Goal: Navigation & Orientation: Find specific page/section

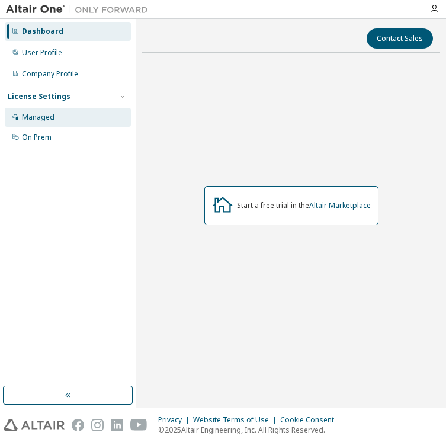
click at [56, 117] on div "Managed" at bounding box center [68, 117] width 126 height 19
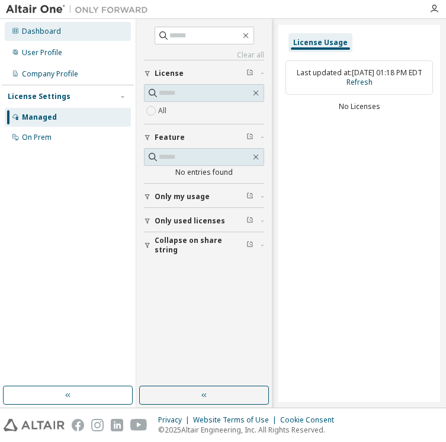
click at [57, 28] on div "Dashboard" at bounding box center [41, 31] width 39 height 9
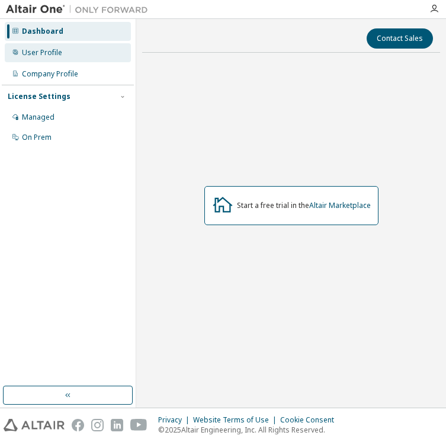
click at [57, 49] on div "User Profile" at bounding box center [42, 52] width 40 height 9
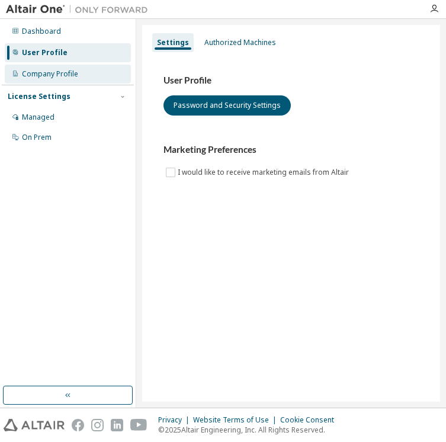
click at [55, 70] on div "Company Profile" at bounding box center [50, 73] width 56 height 9
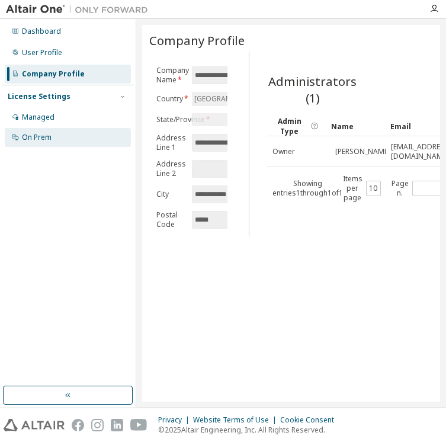
click at [47, 134] on div "On Prem" at bounding box center [37, 137] width 30 height 9
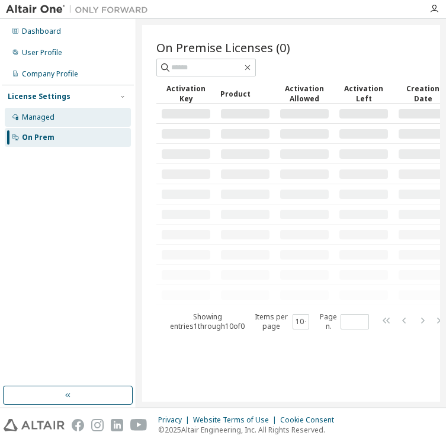
click at [99, 113] on div "Managed" at bounding box center [68, 117] width 126 height 19
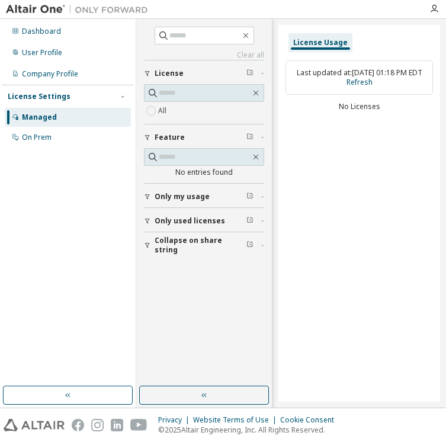
click at [191, 223] on span "Only used licenses" at bounding box center [190, 220] width 70 height 9
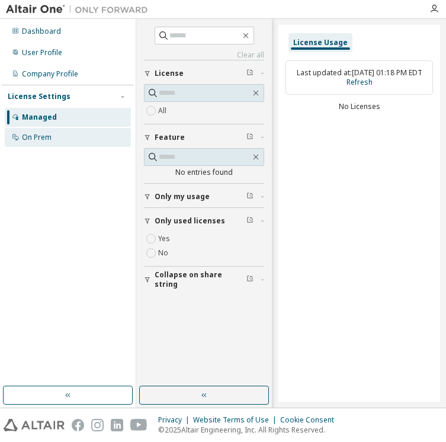
click at [58, 138] on div "On Prem" at bounding box center [68, 137] width 126 height 19
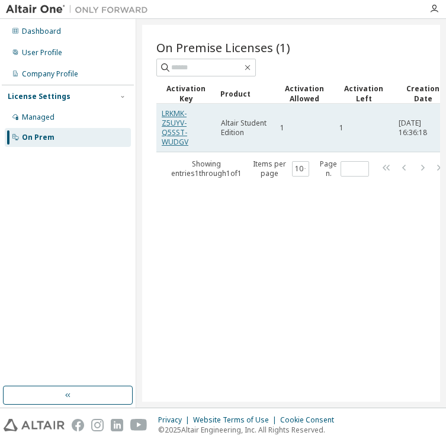
click at [184, 122] on link "LRKMK-Z5UYV-Q5SST-WUDGV" at bounding box center [175, 127] width 27 height 38
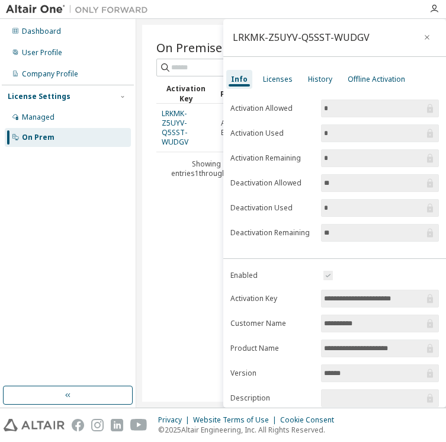
scroll to position [2, 0]
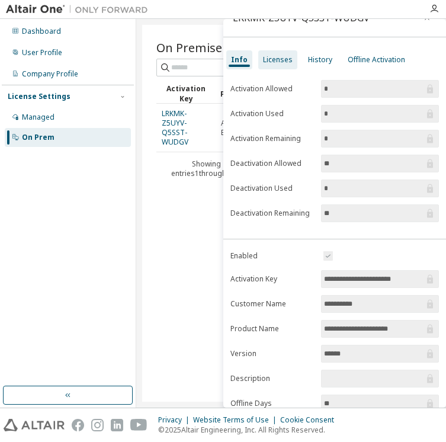
click at [278, 56] on div "Licenses" at bounding box center [278, 59] width 30 height 9
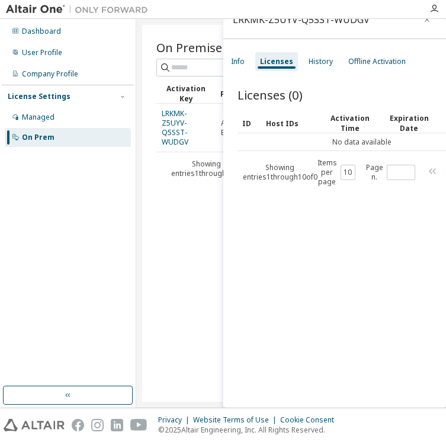
scroll to position [0, 0]
click at [423, 21] on icon "button" at bounding box center [427, 19] width 8 height 9
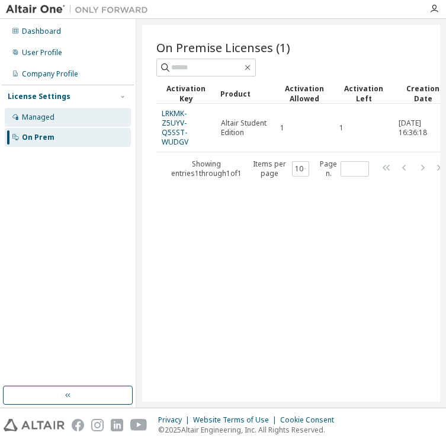
click at [48, 118] on div "Managed" at bounding box center [38, 117] width 33 height 9
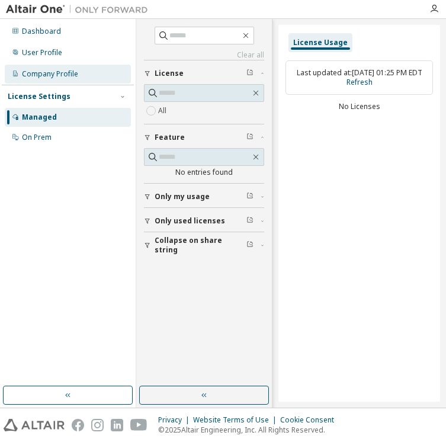
click at [62, 69] on div "Company Profile" at bounding box center [50, 73] width 56 height 9
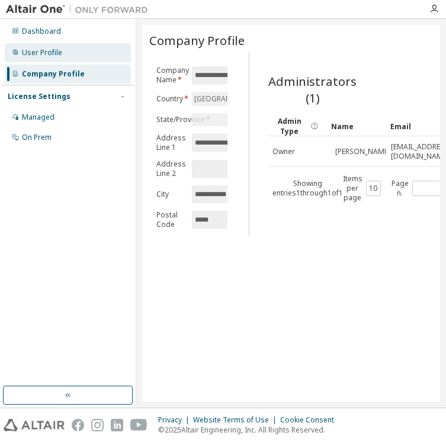
click at [60, 53] on div "User Profile" at bounding box center [42, 52] width 40 height 9
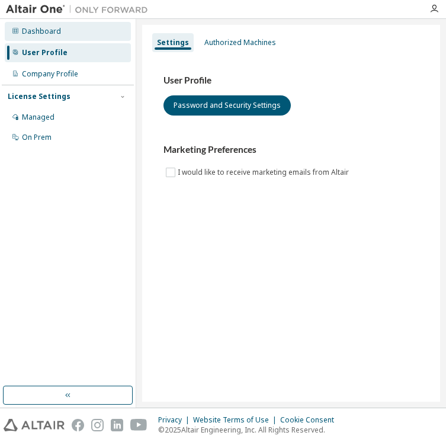
click at [65, 35] on div "Dashboard" at bounding box center [68, 31] width 126 height 19
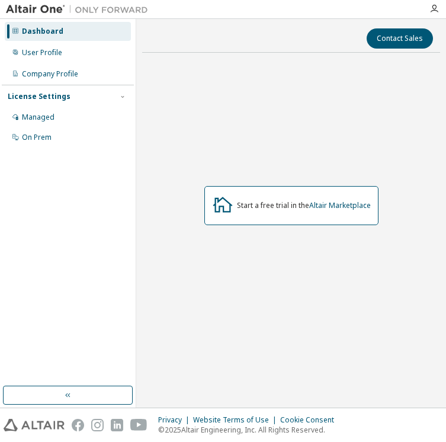
click at [293, 214] on div "Start a free trial in the Altair Marketplace" at bounding box center [291, 205] width 174 height 39
